Goal: Information Seeking & Learning: Check status

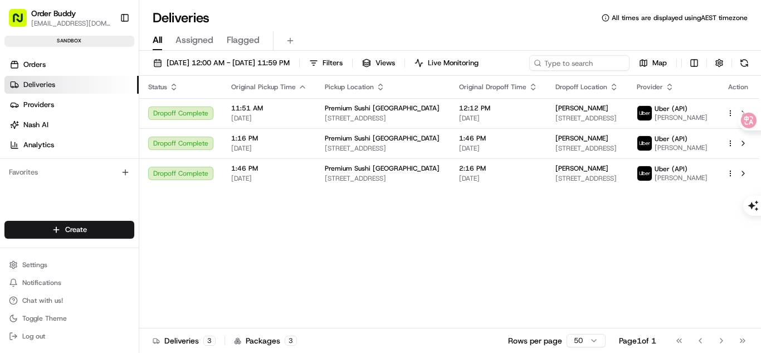
drag, startPoint x: 741, startPoint y: 287, endPoint x: 545, endPoint y: 258, distance: 198.8
click at [740, 286] on div "Status Original Pickup Time Pickup Location Original Dropoff Time Dropoff Locat…" at bounding box center [448, 202] width 619 height 252
click at [726, 73] on div "[DATE] 12:00 AM - [DATE] 11:59 PM Filters Views Live Monitoring Map" at bounding box center [450, 65] width 622 height 21
click at [396, 268] on div "Status Original Pickup Time Pickup Location Original Dropoff Time Dropoff Locat…" at bounding box center [448, 202] width 619 height 252
drag, startPoint x: 719, startPoint y: 265, endPoint x: 261, endPoint y: 0, distance: 529.2
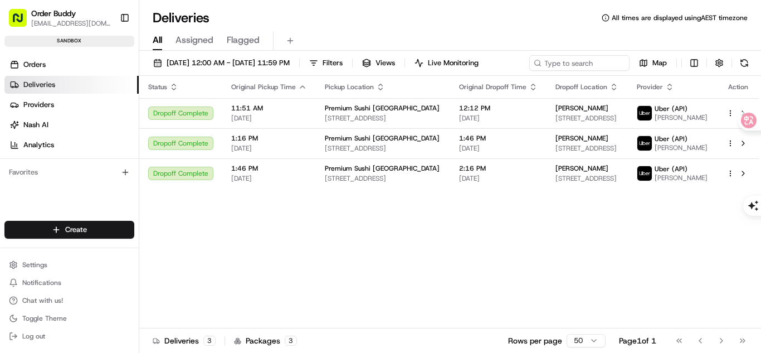
click at [719, 265] on div "Status Original Pickup Time Pickup Location Original Dropoff Time Dropoff Locat…" at bounding box center [448, 202] width 619 height 252
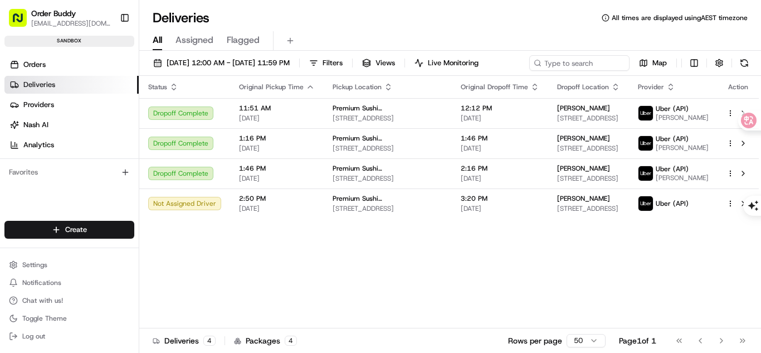
click at [410, 271] on div "Status Original Pickup Time Pickup Location Original Dropoff Time Dropoff Locat…" at bounding box center [448, 202] width 619 height 252
drag, startPoint x: 751, startPoint y: 293, endPoint x: 696, endPoint y: 278, distance: 57.0
click at [751, 293] on div "Status Original Pickup Time Pickup Location Original Dropoff Time Dropoff Locat…" at bounding box center [448, 202] width 619 height 252
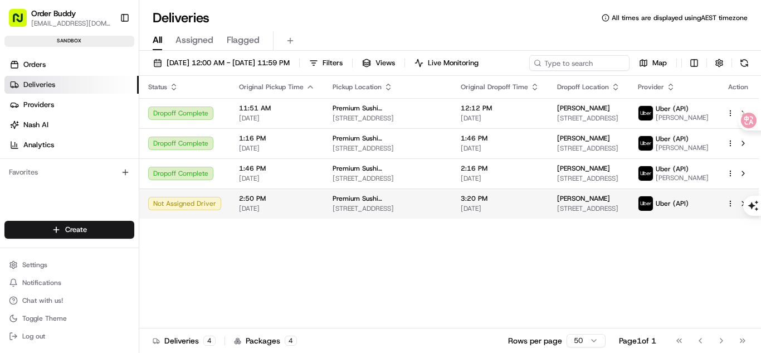
click at [174, 210] on div "Not Assigned Driver" at bounding box center [184, 203] width 73 height 13
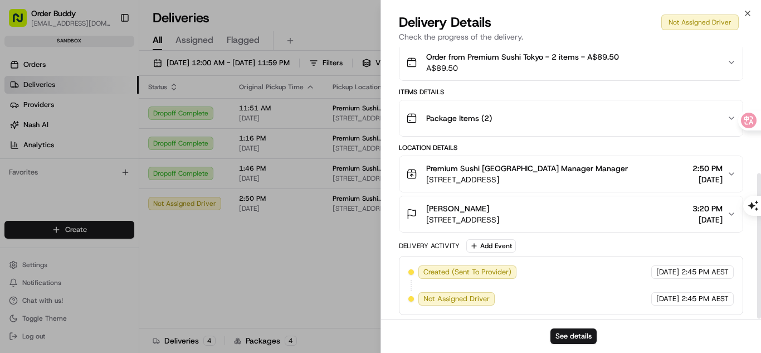
scroll to position [237, 0]
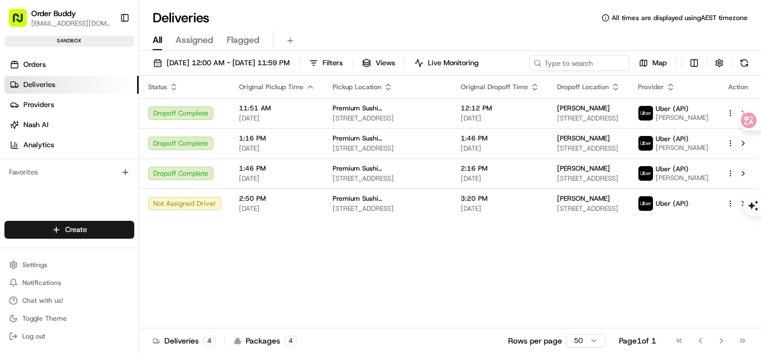
click at [488, 306] on div "Status Original Pickup Time Pickup Location Original Dropoff Time Dropoff Locat…" at bounding box center [448, 202] width 619 height 252
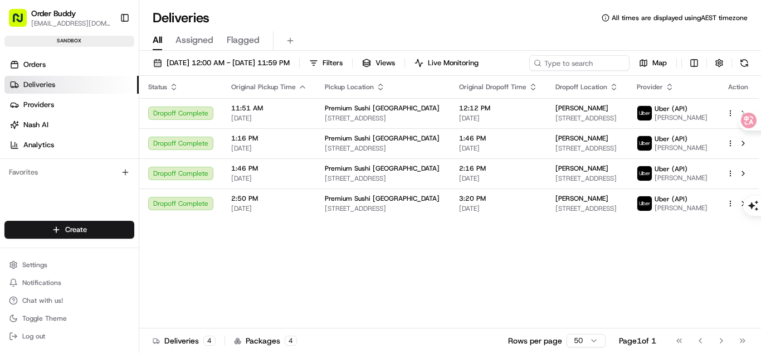
click at [477, 273] on div "Status Original Pickup Time Pickup Location Original Dropoff Time Dropoff Locat…" at bounding box center [448, 202] width 619 height 252
click at [738, 272] on div "Status Original Pickup Time Pickup Location Original Dropoff Time Dropoff Locat…" at bounding box center [448, 202] width 619 height 252
click at [760, 285] on div "Status Original Pickup Time Pickup Location Original Dropoff Time Dropoff Locat…" at bounding box center [450, 202] width 622 height 252
click at [554, 261] on div "Status Original Pickup Time Pickup Location Original Dropoff Time Dropoff Locat…" at bounding box center [448, 202] width 619 height 252
click at [730, 278] on div "Status Original Pickup Time Pickup Location Original Dropoff Time Dropoff Locat…" at bounding box center [448, 202] width 619 height 252
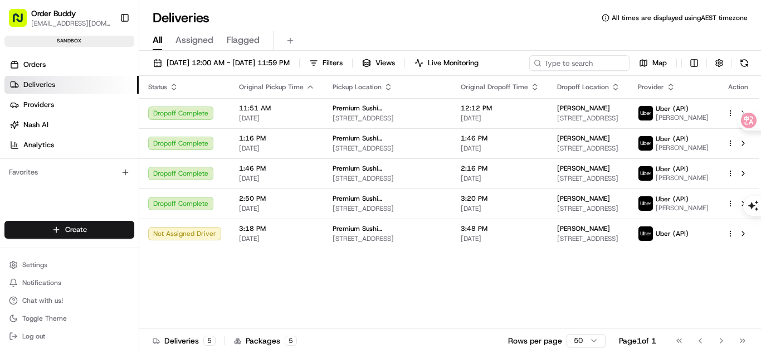
drag, startPoint x: 667, startPoint y: 302, endPoint x: 540, endPoint y: 320, distance: 128.2
click at [667, 302] on div "Status Original Pickup Time Pickup Location Original Dropoff Time Dropoff Locat…" at bounding box center [448, 202] width 619 height 252
drag, startPoint x: 693, startPoint y: 319, endPoint x: 623, endPoint y: 327, distance: 70.7
click at [692, 319] on div "Status Original Pickup Time Pickup Location Original Dropoff Time Dropoff Locat…" at bounding box center [448, 202] width 619 height 252
click at [363, 291] on div "Status Original Pickup Time Pickup Location Original Dropoff Time Dropoff Locat…" at bounding box center [448, 202] width 619 height 252
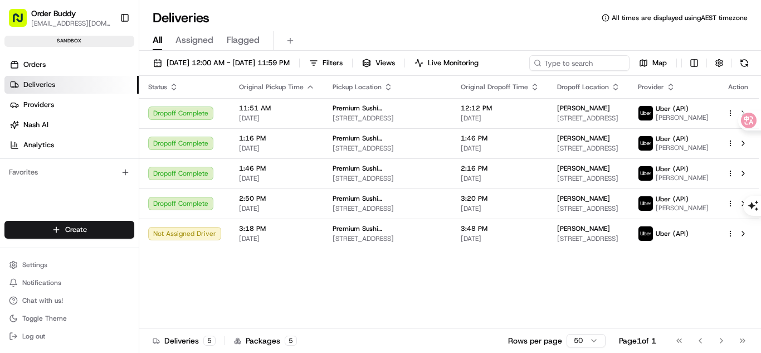
click at [394, 300] on div "Status Original Pickup Time Pickup Location Original Dropoff Time Dropoff Locat…" at bounding box center [448, 202] width 619 height 252
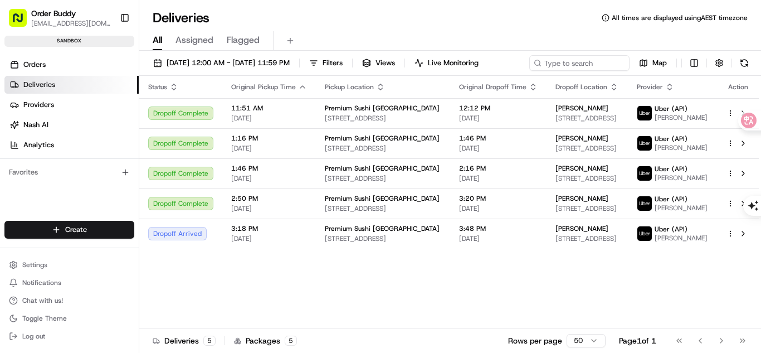
click at [446, 305] on div "Status Original Pickup Time Pickup Location Original Dropoff Time Dropoff Locat…" at bounding box center [448, 202] width 619 height 252
click at [502, 316] on div "Status Original Pickup Time Pickup Location Original Dropoff Time Dropoff Locat…" at bounding box center [448, 202] width 619 height 252
click at [736, 71] on button at bounding box center [744, 63] width 16 height 16
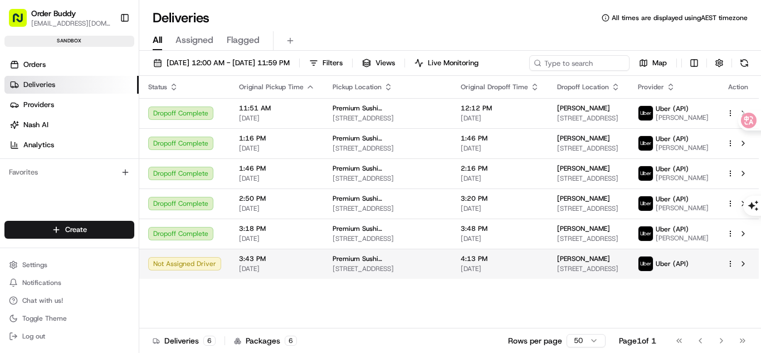
click at [290, 278] on td "3:43 PM 08/20/2025" at bounding box center [277, 263] width 94 height 30
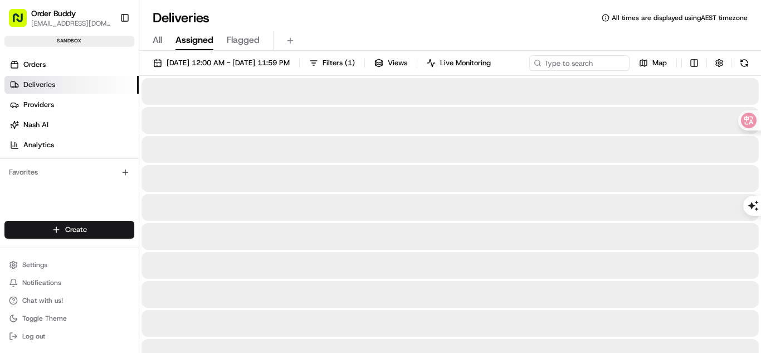
click at [202, 40] on span "Assigned" at bounding box center [194, 39] width 38 height 13
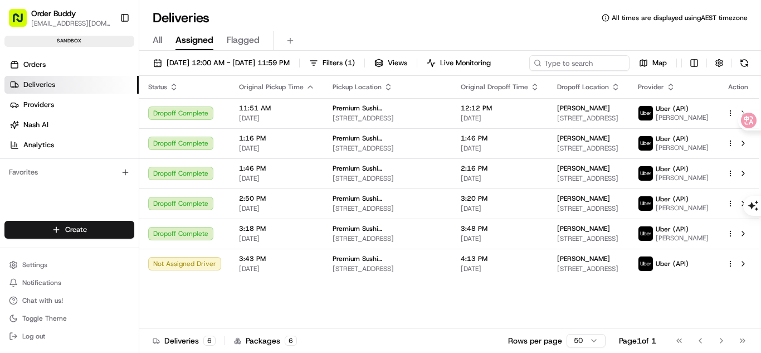
click at [252, 41] on span "Flagged" at bounding box center [243, 39] width 33 height 13
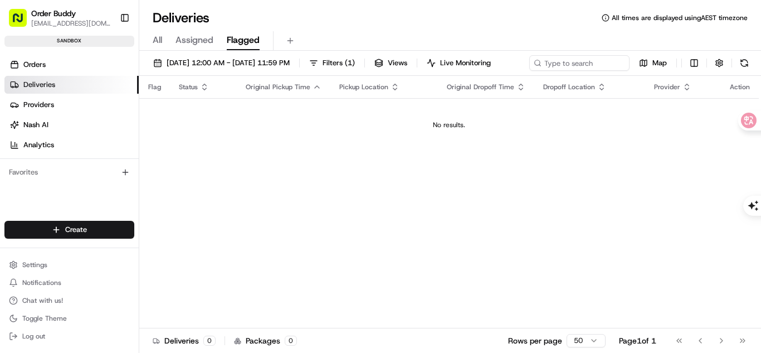
click at [151, 43] on div "All Assigned Flagged" at bounding box center [450, 40] width 622 height 19
click at [158, 42] on span "All" at bounding box center [157, 39] width 9 height 13
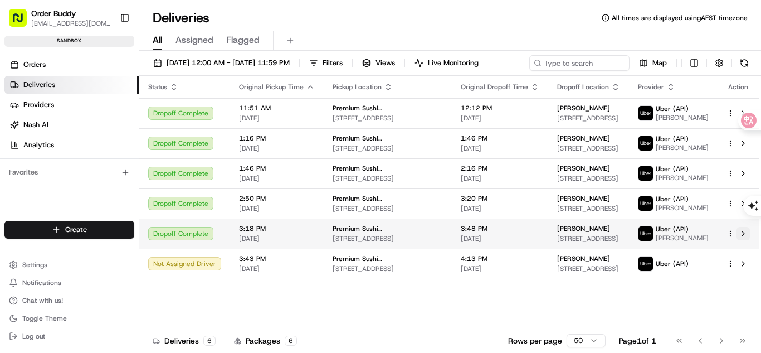
click at [742, 240] on button at bounding box center [742, 233] width 13 height 13
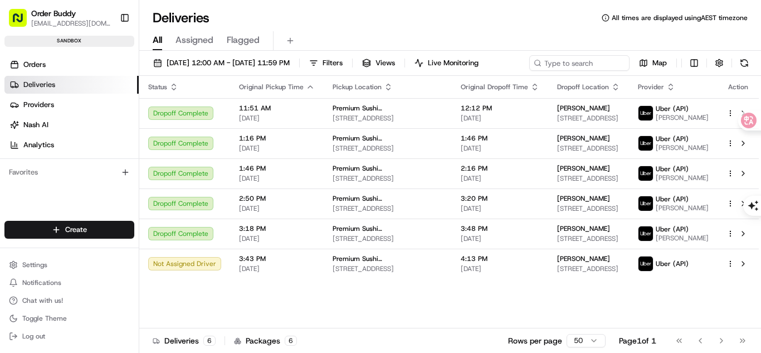
drag, startPoint x: 100, startPoint y: 184, endPoint x: 220, endPoint y: 3, distance: 217.3
click at [100, 184] on div "Favorites" at bounding box center [69, 172] width 139 height 27
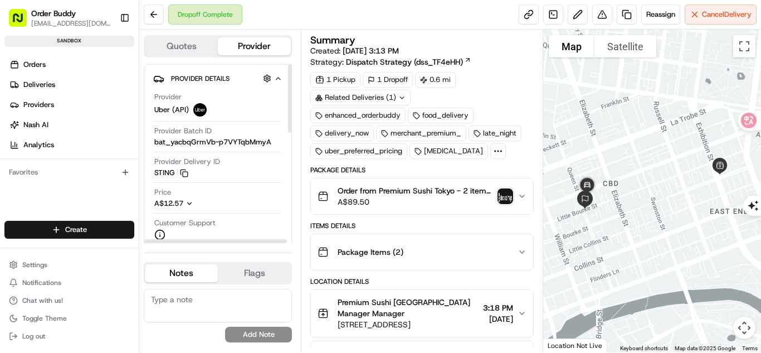
click at [192, 202] on icon "button" at bounding box center [189, 203] width 8 height 8
drag, startPoint x: 433, startPoint y: 80, endPoint x: 451, endPoint y: 81, distance: 18.4
click at [451, 81] on div "0.6 mi" at bounding box center [435, 80] width 41 height 16
click at [453, 86] on div "0.6 mi" at bounding box center [435, 80] width 41 height 16
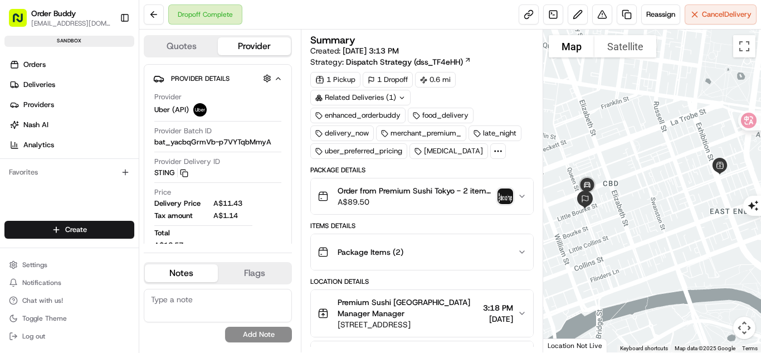
click at [420, 81] on div "0.6 mi" at bounding box center [435, 80] width 41 height 16
click at [360, 84] on div "1 Pickup" at bounding box center [335, 80] width 50 height 16
click at [381, 80] on div "1 Dropoff" at bounding box center [388, 80] width 50 height 16
click at [387, 104] on div "Related Deliveries (1)" at bounding box center [360, 98] width 100 height 16
click at [459, 92] on div "1 Pickup 1 Dropoff 0.6 mi Related Deliveries (1) enhanced_orderbuddy food_deliv…" at bounding box center [421, 115] width 223 height 87
